Goal: Task Accomplishment & Management: Complete application form

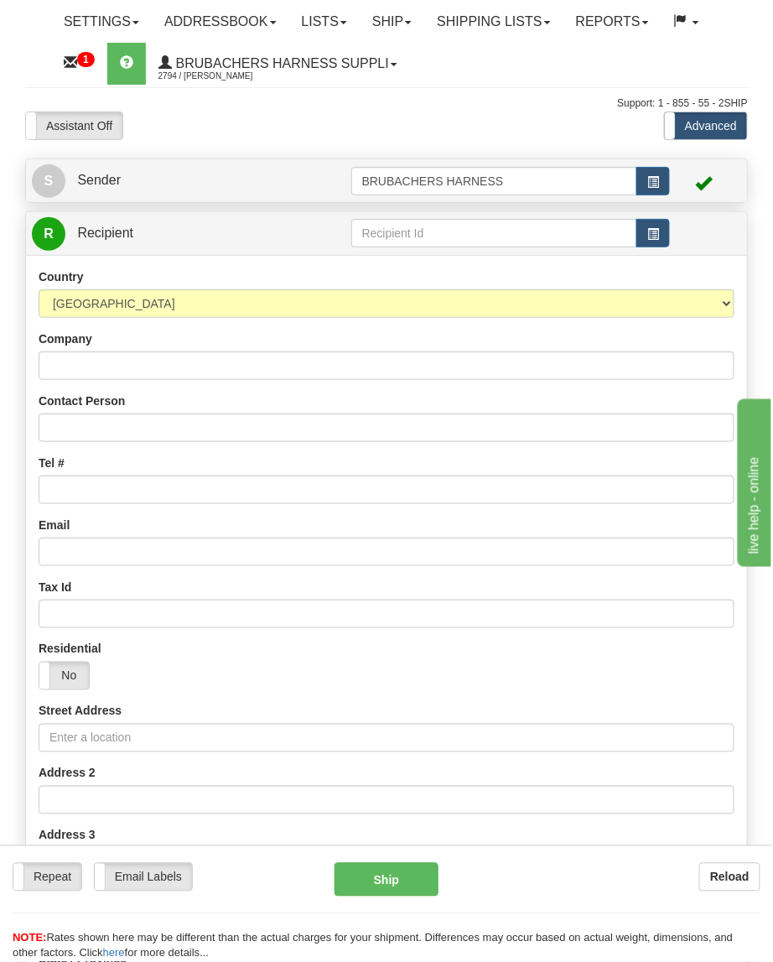
drag, startPoint x: 446, startPoint y: 215, endPoint x: 443, endPoint y: 226, distance: 11.4
click at [446, 216] on td at bounding box center [511, 233] width 320 height 34
click at [441, 228] on input "text" at bounding box center [494, 233] width 287 height 29
paste input "WEBJER"
type input "WEBJER"
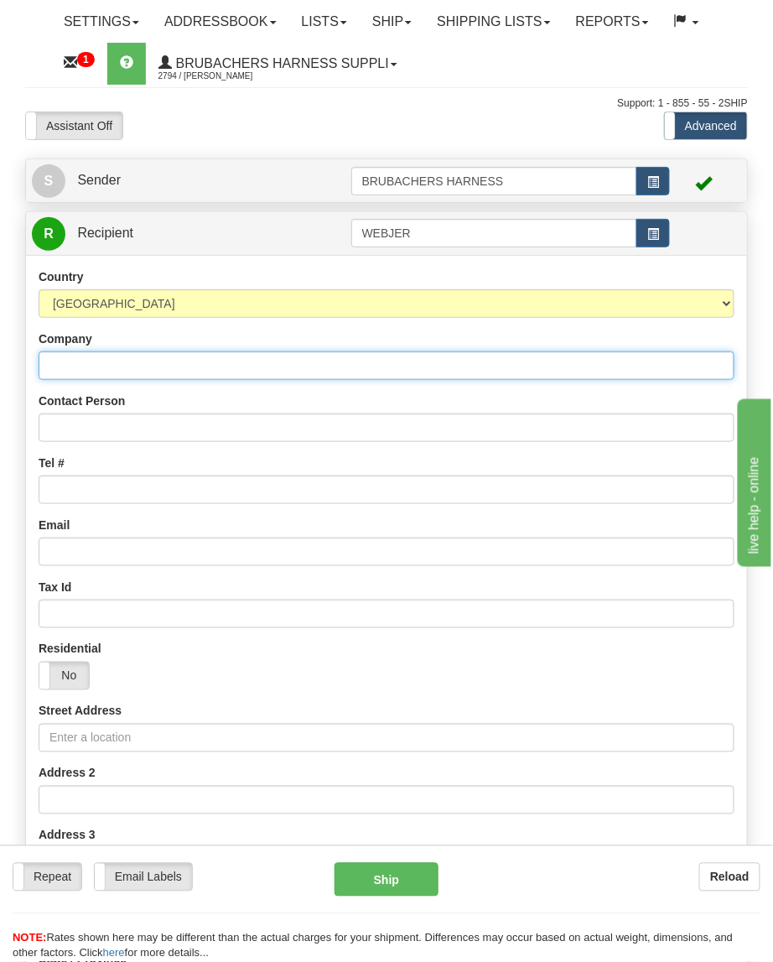
click at [103, 361] on input "Company" at bounding box center [387, 365] width 696 height 29
click at [96, 357] on input "Company" at bounding box center [387, 365] width 696 height 29
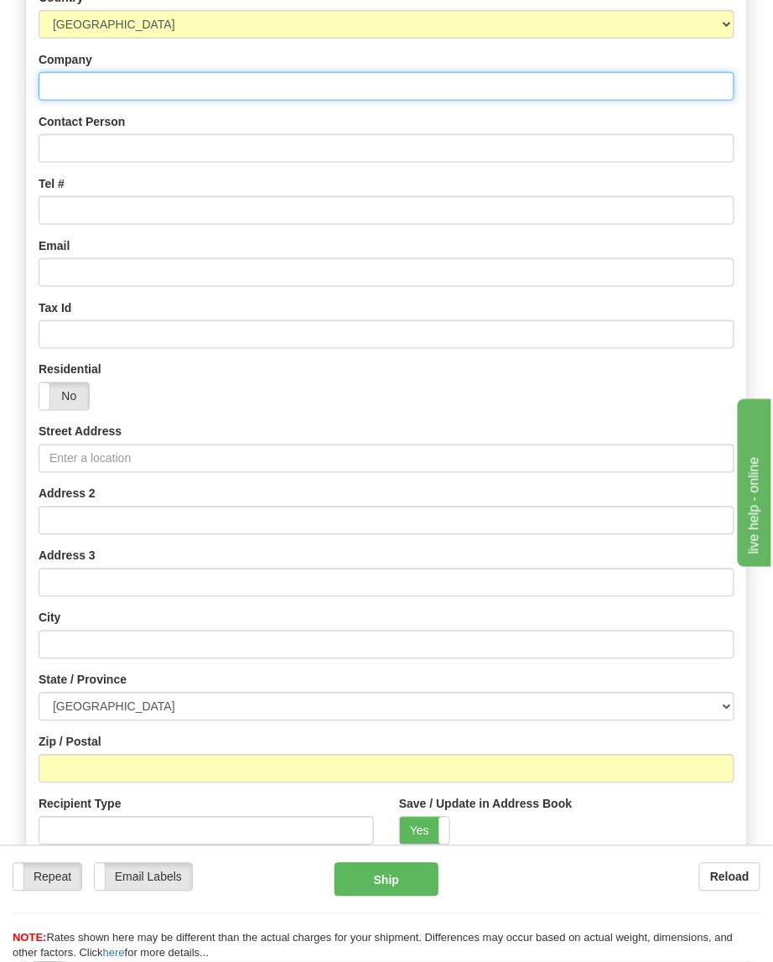
scroll to position [335, 0]
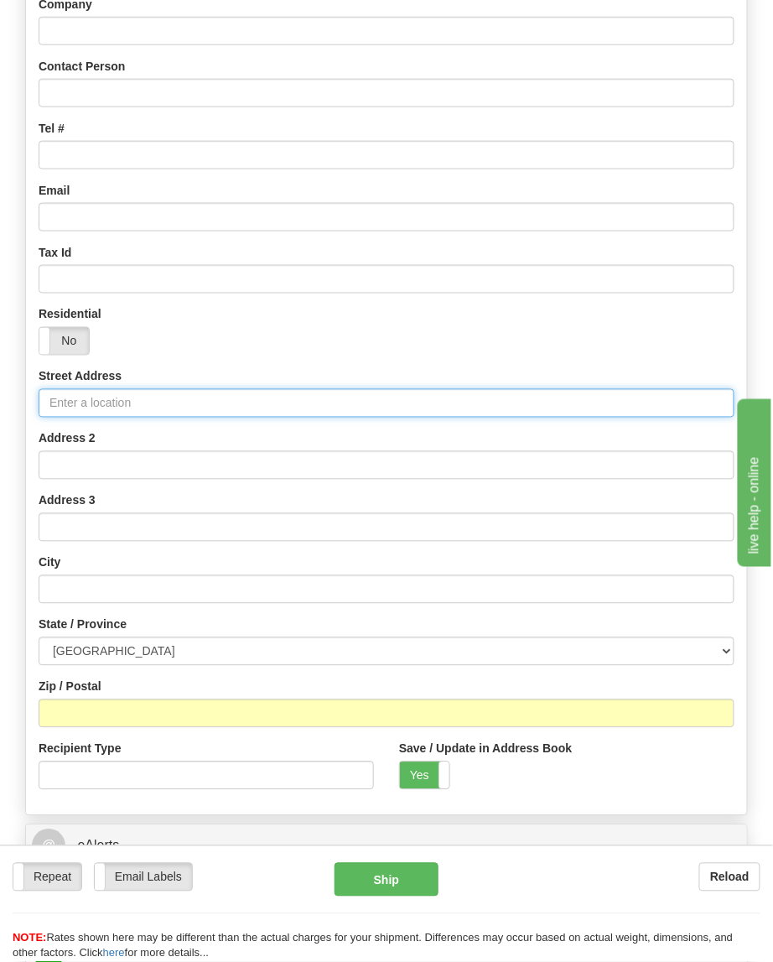
click at [103, 398] on input "Street Address" at bounding box center [387, 403] width 696 height 29
paste input "866 WEBKAMIGAD RD"
type input "866 WEBKAMIGAD RD"
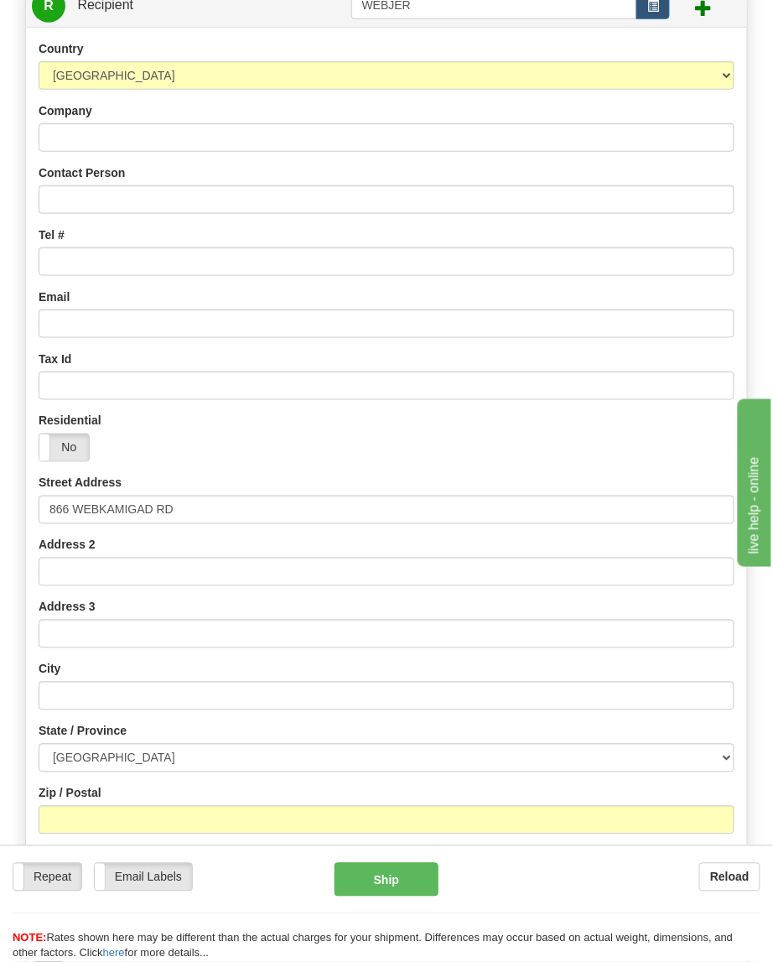
scroll to position [223, 0]
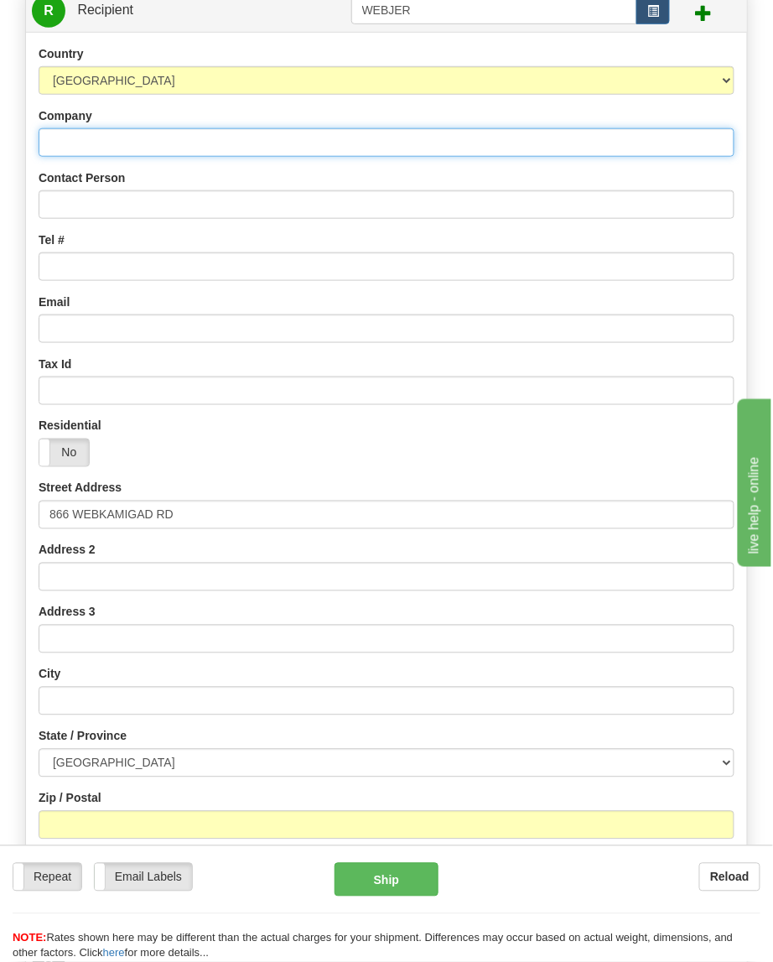
click at [122, 138] on input "Company" at bounding box center [387, 142] width 696 height 29
paste input "[PERSON_NAME]"
type input "[PERSON_NAME]"
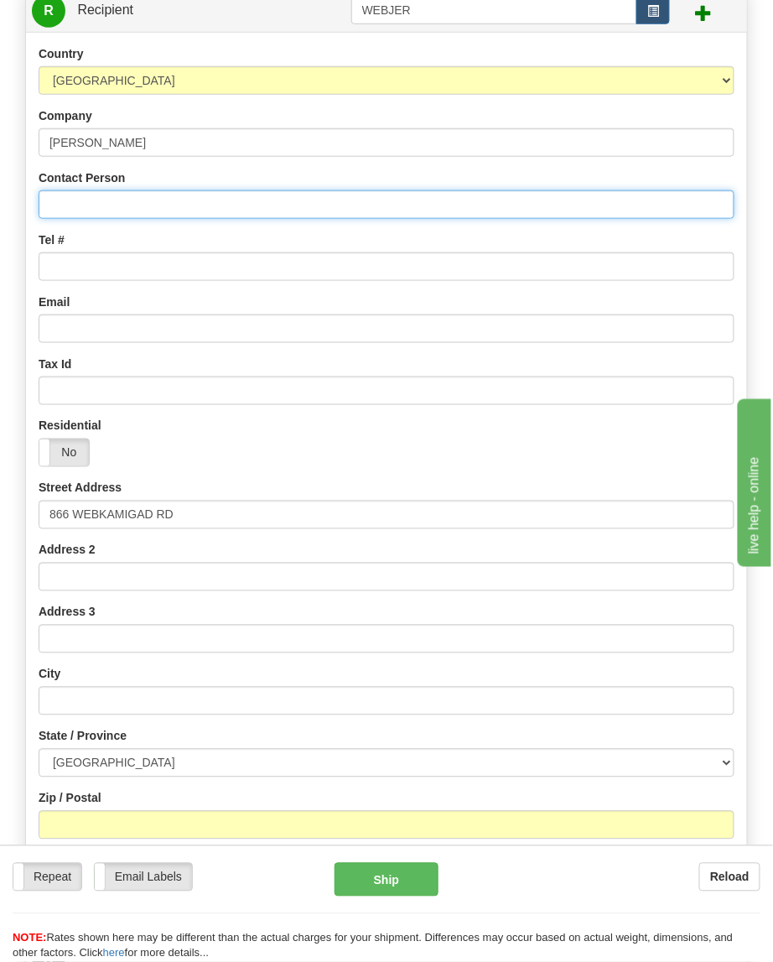
drag, startPoint x: 103, startPoint y: 194, endPoint x: 102, endPoint y: 205, distance: 10.9
click at [103, 195] on input "Contact Person" at bounding box center [387, 204] width 696 height 29
paste input "[PERSON_NAME]"
type input "[PERSON_NAME]"
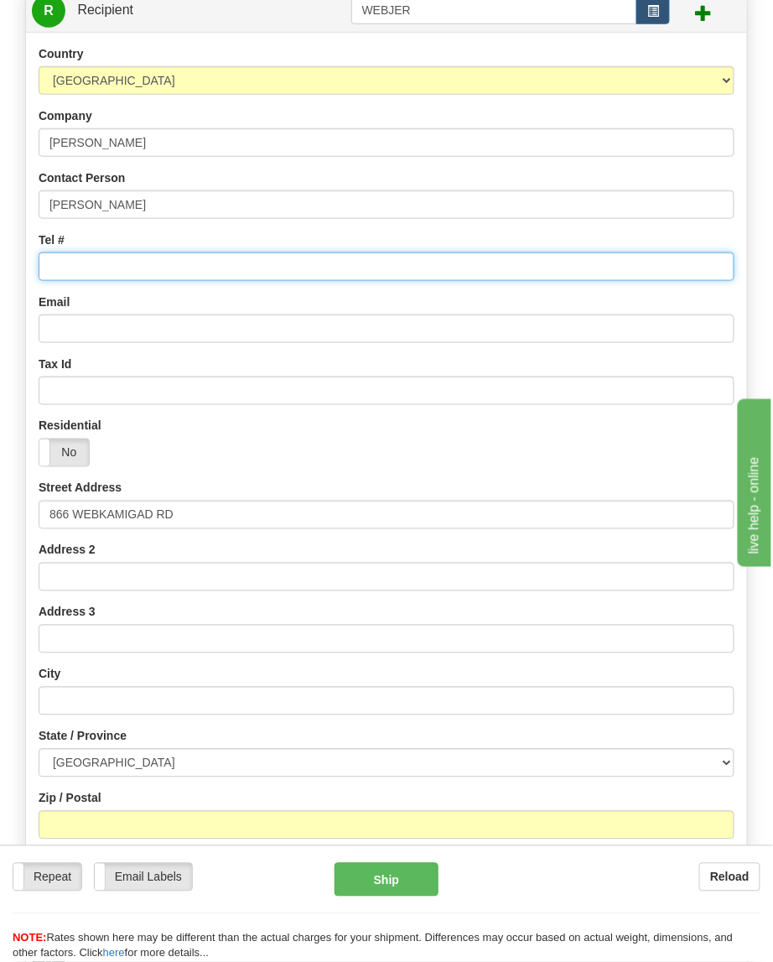
click at [129, 259] on input "Tel #" at bounding box center [387, 266] width 696 height 29
paste input "[PHONE_NUMBER]"
type input "[PHONE_NUMBER]"
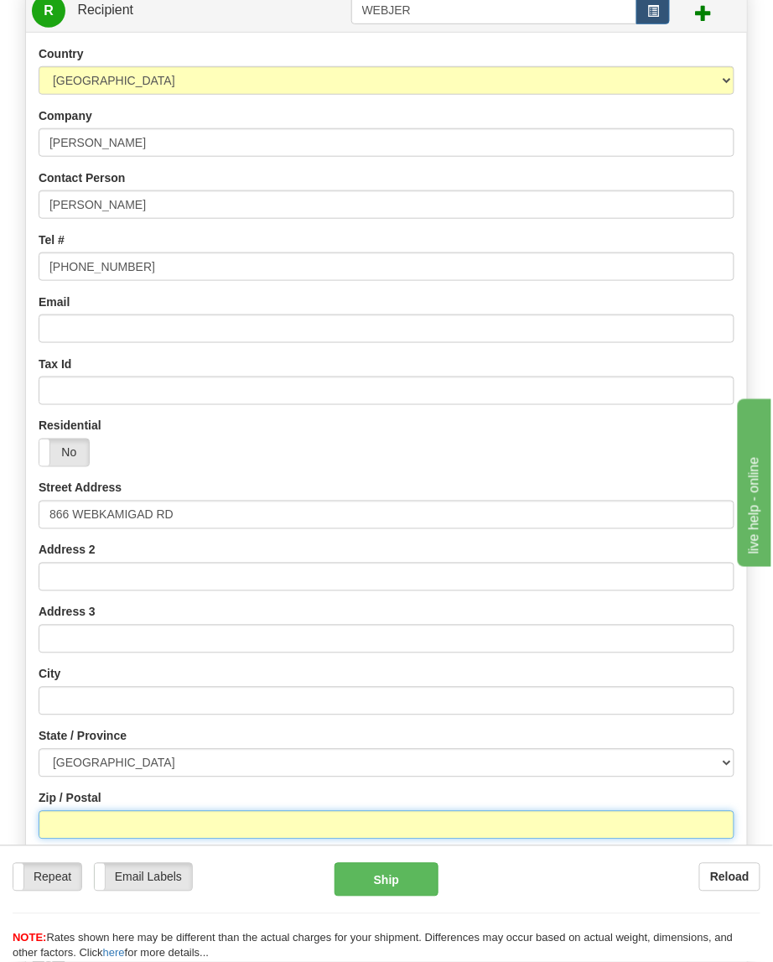
click at [139, 825] on input "Zip / Postal" at bounding box center [387, 825] width 696 height 29
paste input "P0P 2J0"
type input "P0P 2J0"
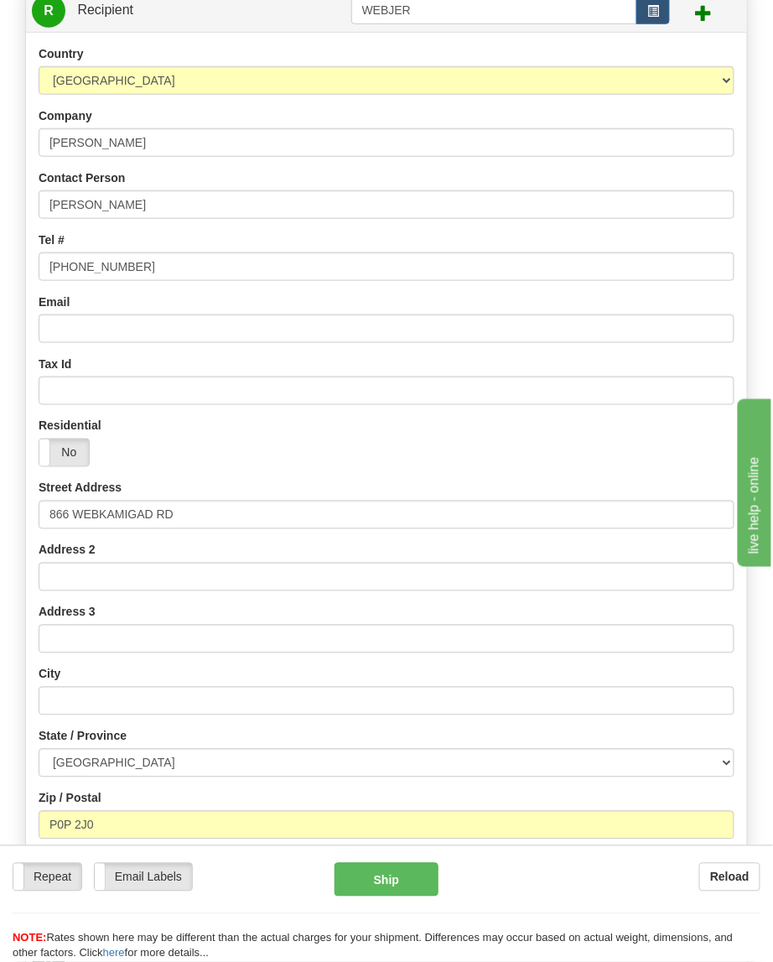
click at [333, 721] on div "Street Address [STREET_ADDRESS] Address 2 Address 3 City State / Province [GEOG…" at bounding box center [386, 697] width 721 height 434
type input "WIKWEMIKONG"
select select "ON"
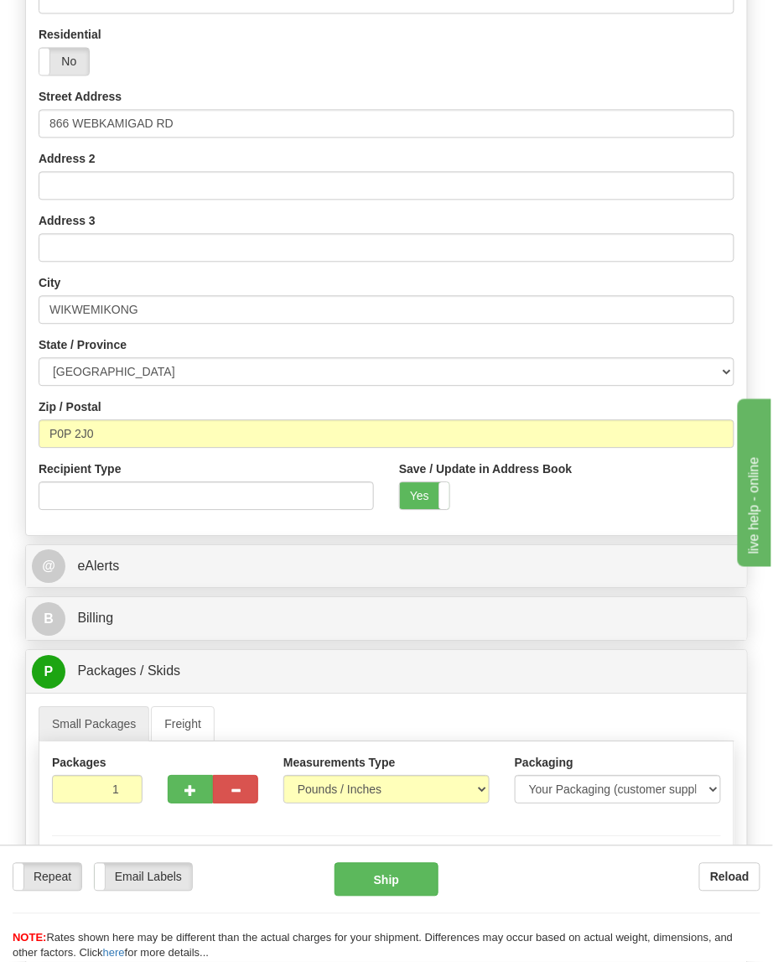
scroll to position [670, 0]
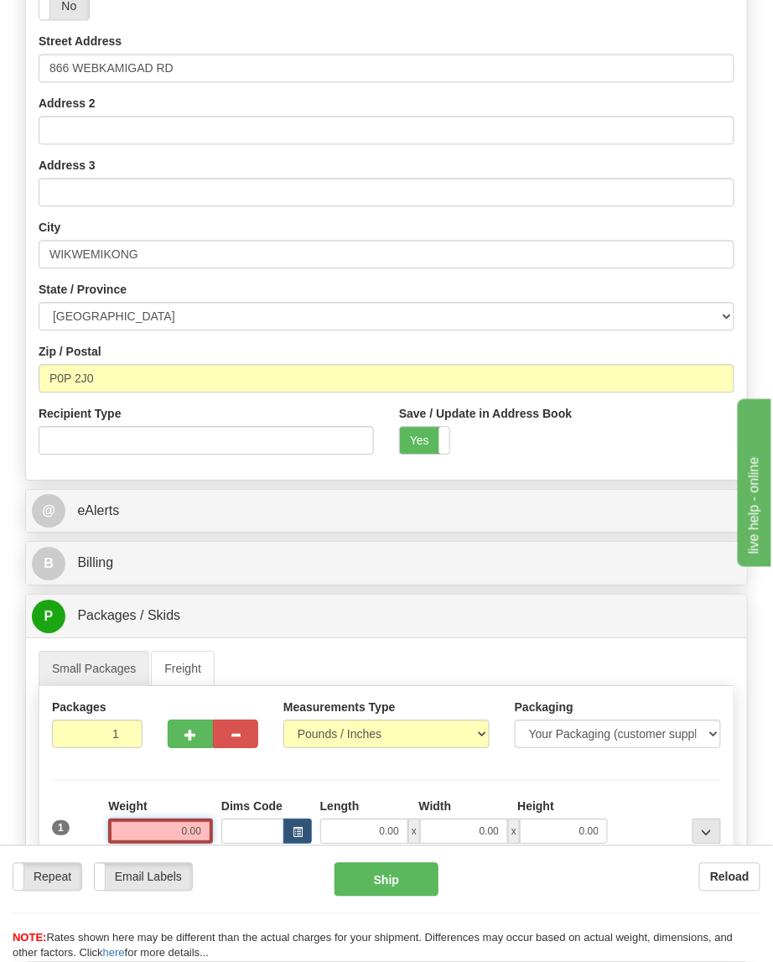
drag, startPoint x: 193, startPoint y: 822, endPoint x: 210, endPoint y: 822, distance: 16.8
click at [200, 822] on input "0.00" at bounding box center [160, 831] width 105 height 25
type input "7.00"
type input "12.00"
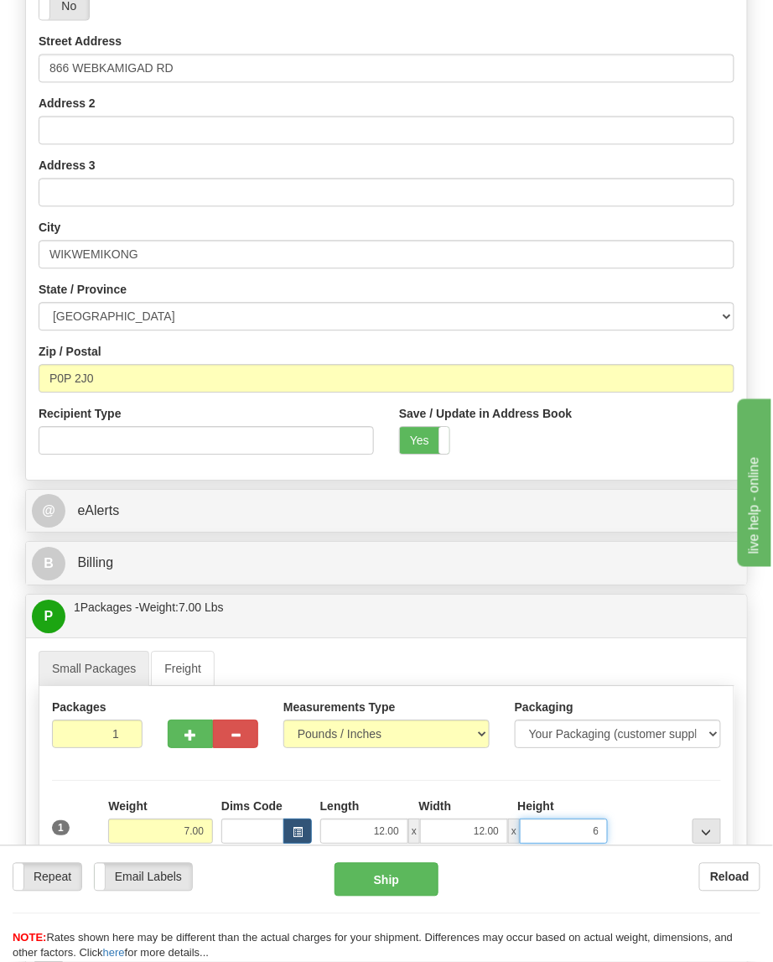
type input "6.00"
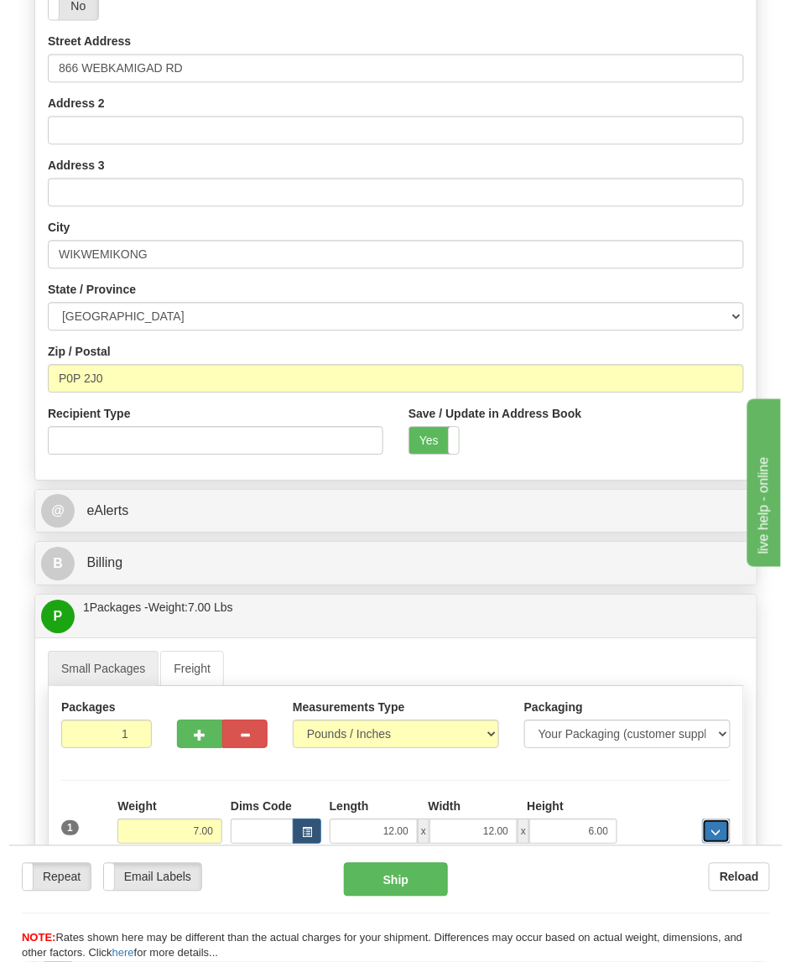
scroll to position [1230, 0]
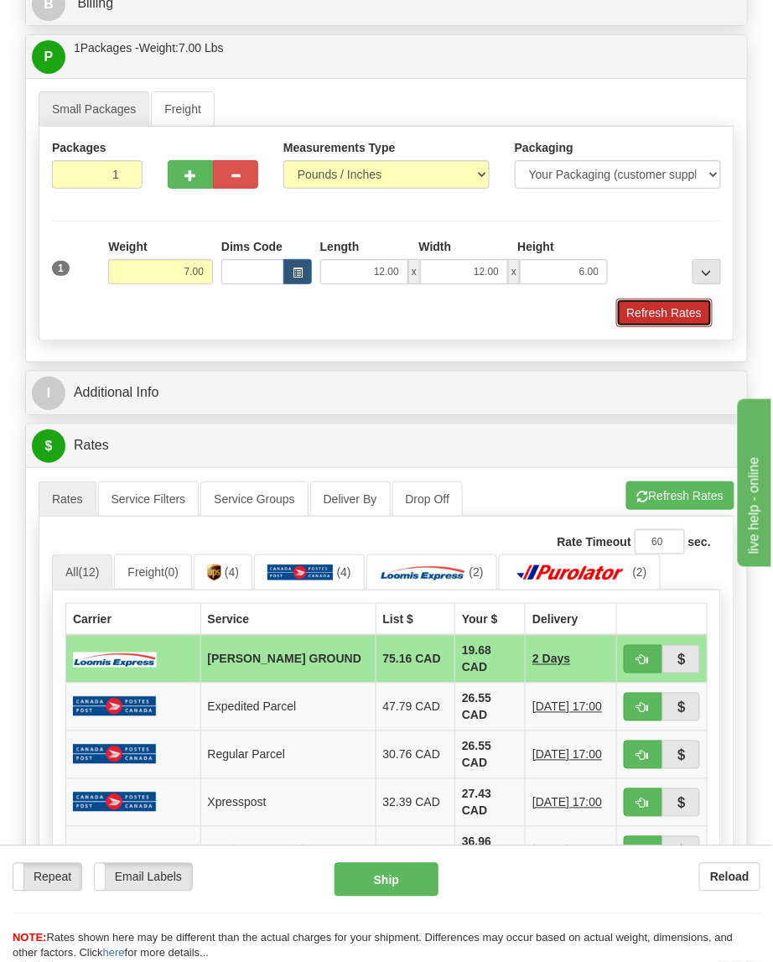
click at [674, 315] on button "Refresh Rates" at bounding box center [665, 313] width 96 height 29
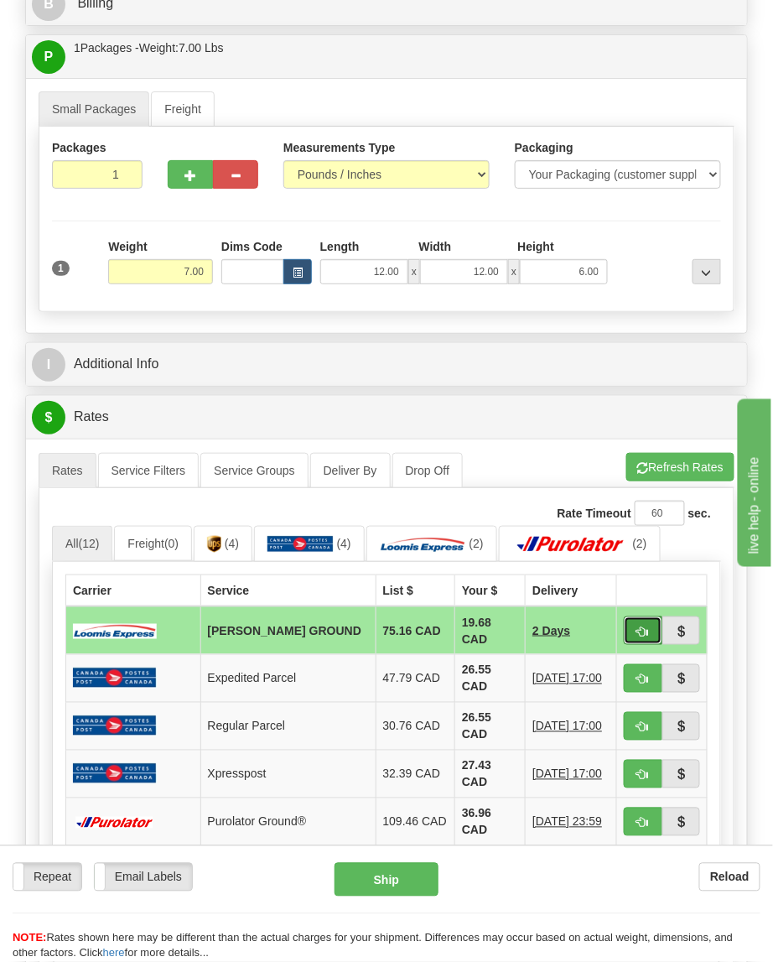
click at [648, 627] on span "button" at bounding box center [643, 632] width 12 height 11
type input "DD"
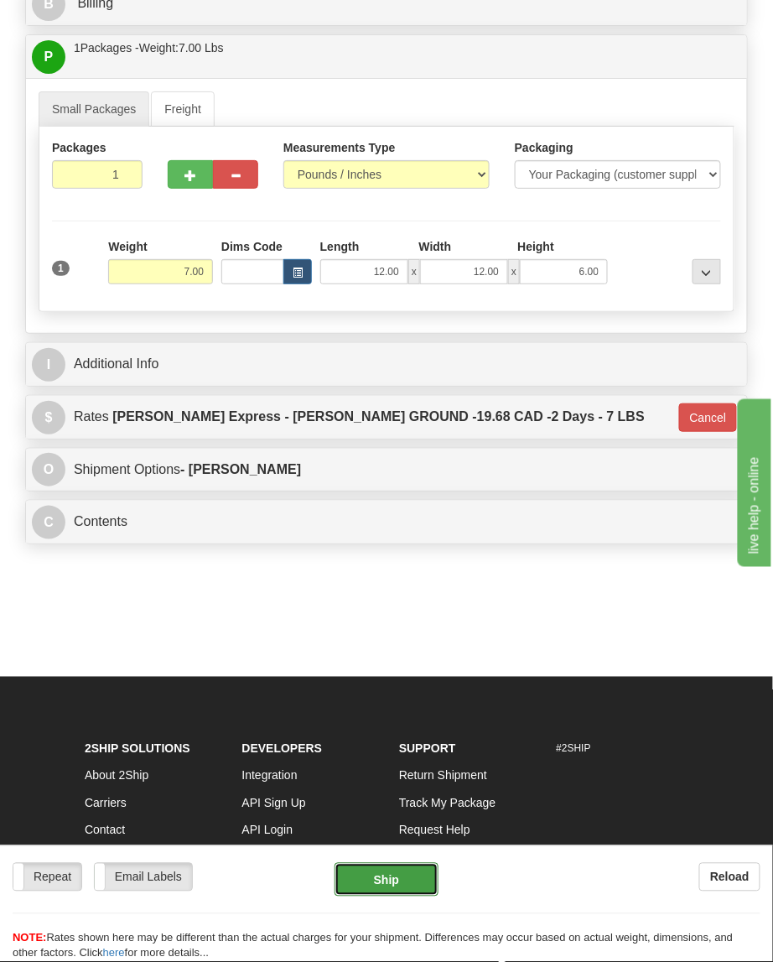
click at [418, 878] on button "Ship" at bounding box center [387, 880] width 104 height 34
